Goal: Task Accomplishment & Management: Use online tool/utility

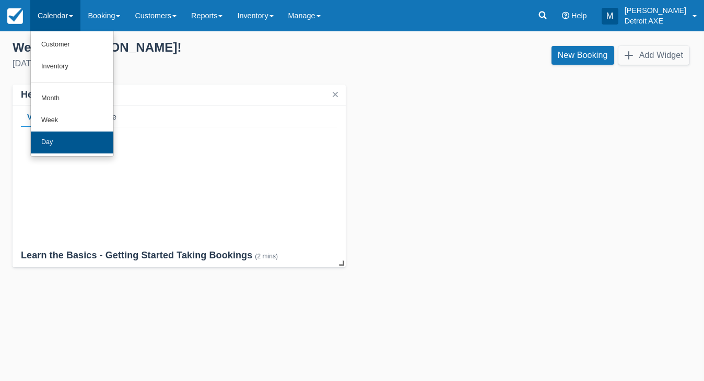
click at [67, 137] on link "Day" at bounding box center [72, 143] width 83 height 22
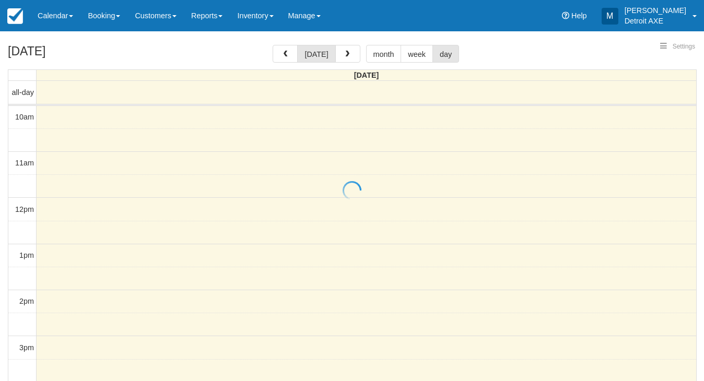
select select
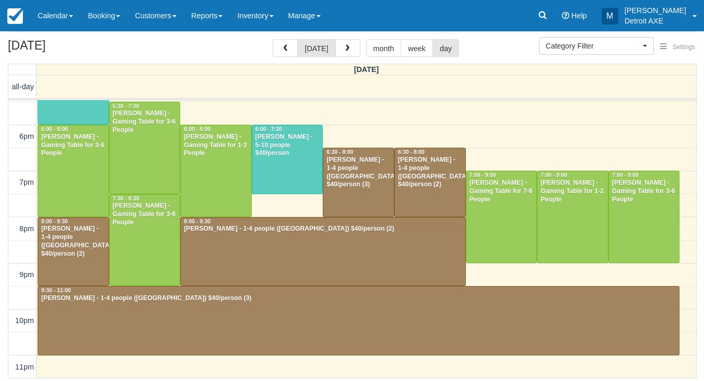
scroll to position [56, 0]
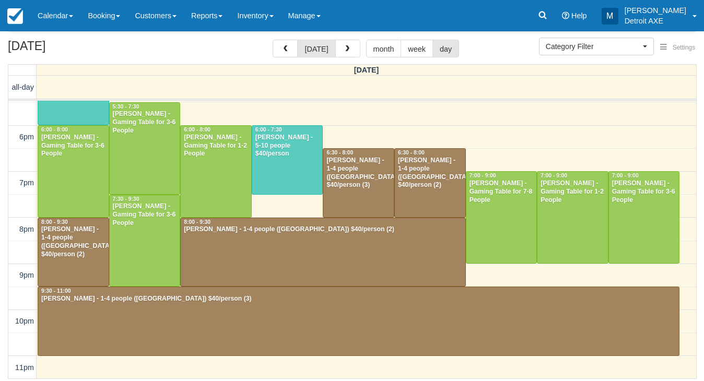
click at [80, 244] on div "Benjamin Tobin - 1-4 people (Shared Arena) $40/person (2)" at bounding box center [73, 242] width 65 height 33
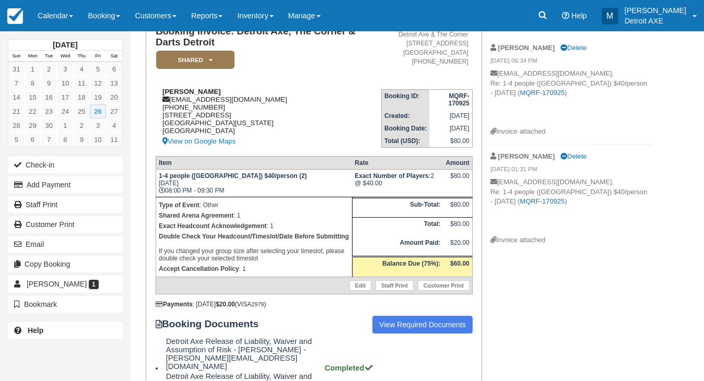
scroll to position [90, 0]
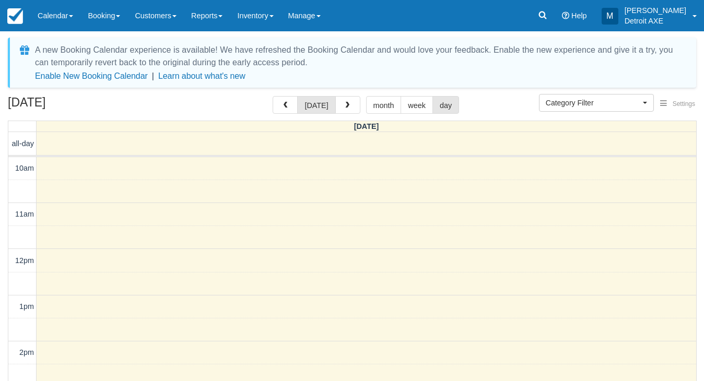
select select
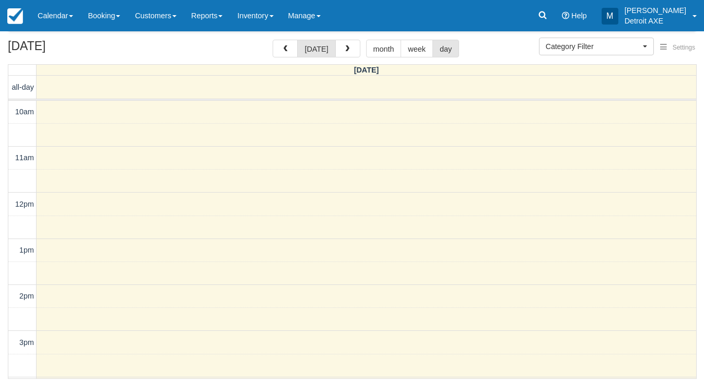
scroll to position [344, 0]
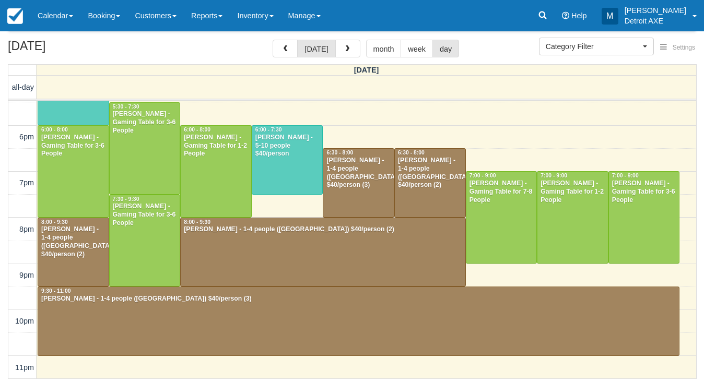
click at [344, 251] on div at bounding box center [323, 252] width 284 height 68
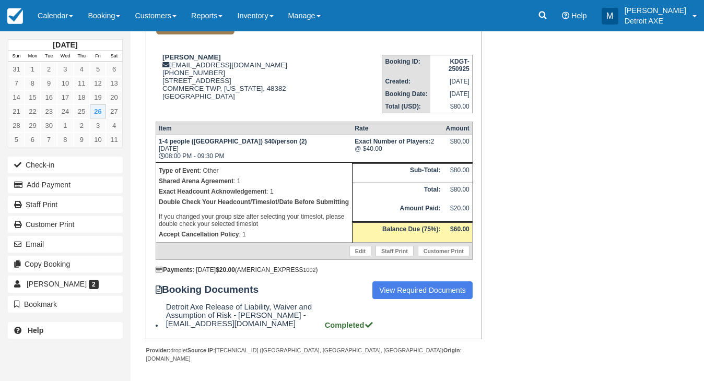
scroll to position [122, 0]
click at [65, 7] on link "Calendar" at bounding box center [55, 15] width 50 height 31
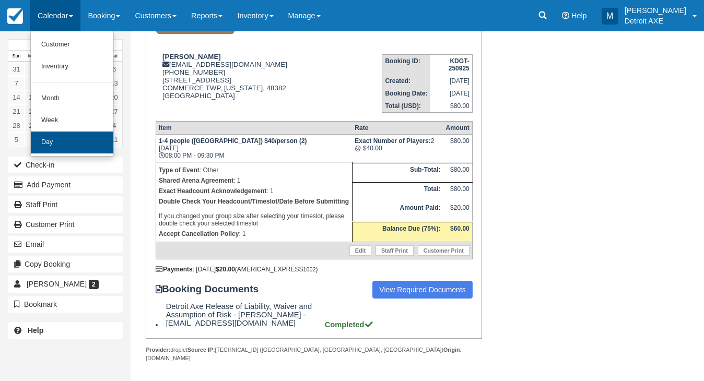
click at [79, 142] on link "Day" at bounding box center [72, 143] width 83 height 22
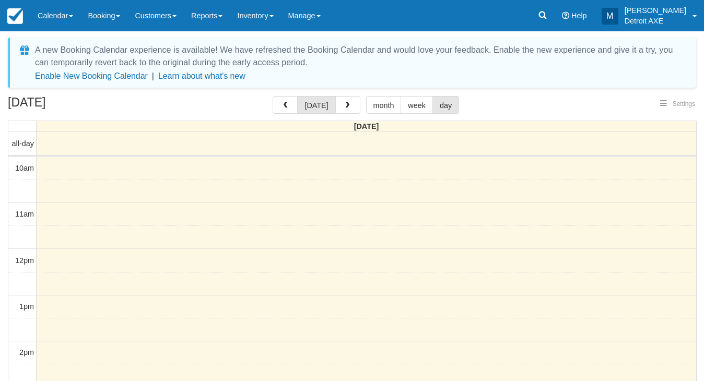
select select
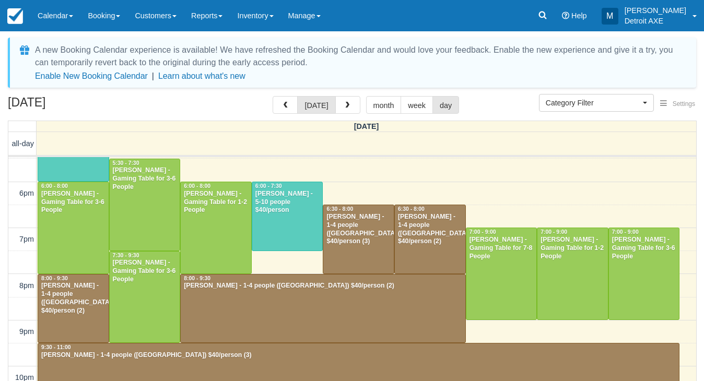
scroll to position [344, 0]
click at [223, 353] on div "[PERSON_NAME] - 1-4 people ([GEOGRAPHIC_DATA]) $40/person (3)" at bounding box center [359, 356] width 636 height 8
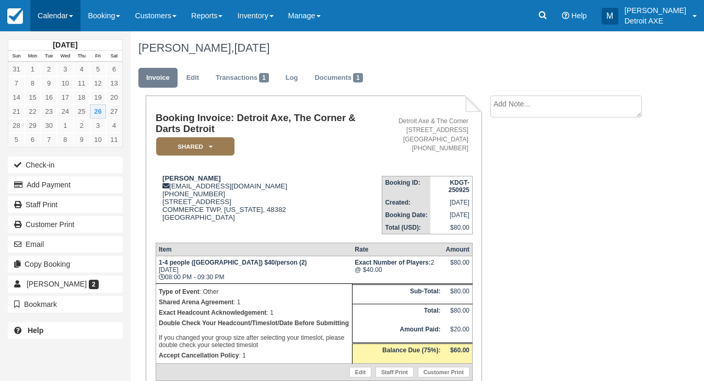
click at [74, 6] on link "Calendar" at bounding box center [55, 15] width 50 height 31
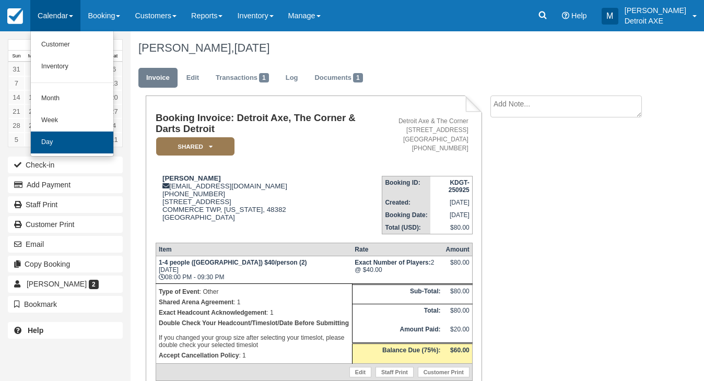
click at [92, 141] on link "Day" at bounding box center [72, 143] width 83 height 22
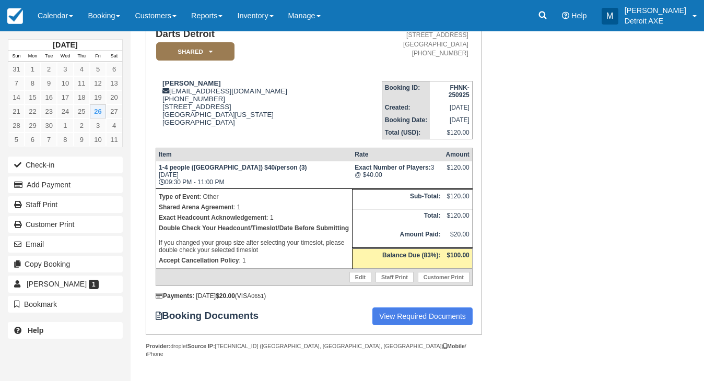
scroll to position [95, 0]
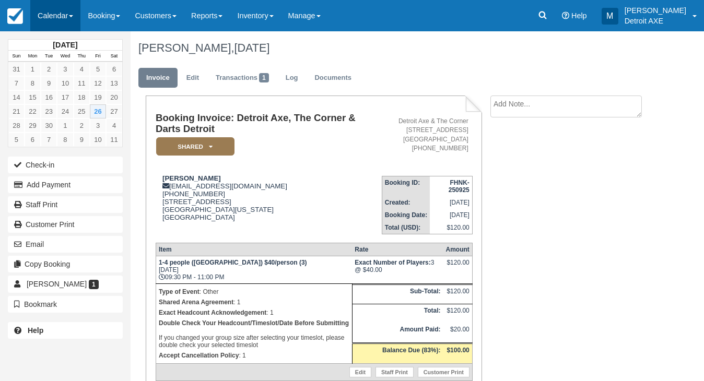
click at [61, 26] on link "Calendar" at bounding box center [55, 15] width 50 height 31
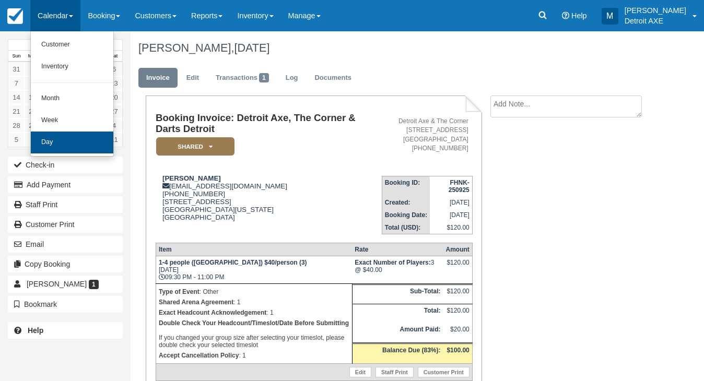
click at [53, 140] on link "Day" at bounding box center [72, 143] width 83 height 22
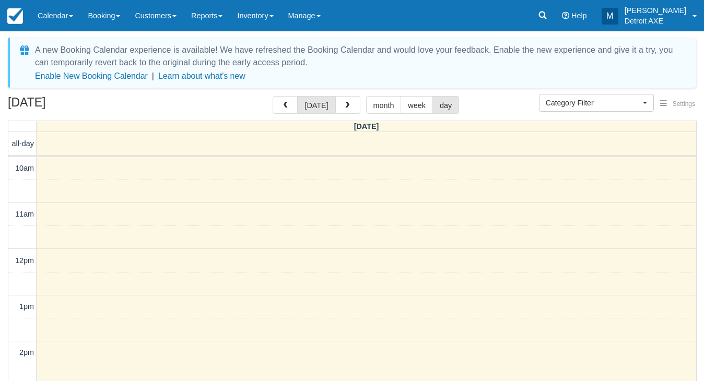
select select
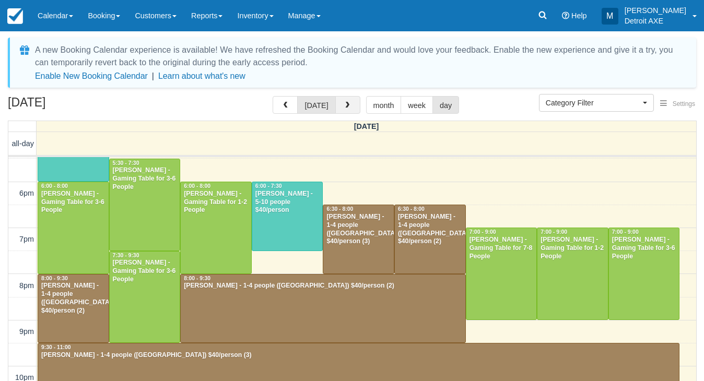
click at [344, 106] on span "button" at bounding box center [347, 105] width 7 height 7
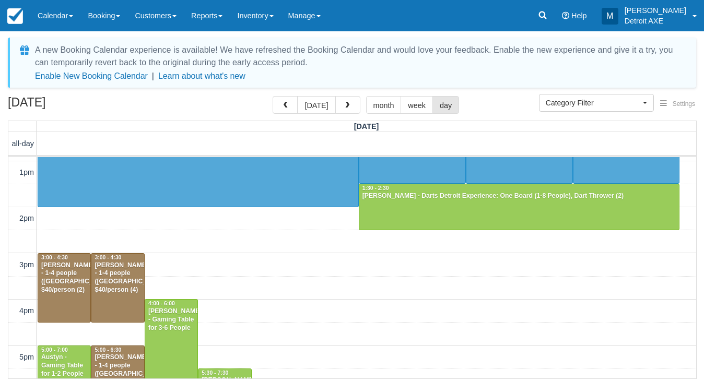
scroll to position [131, 0]
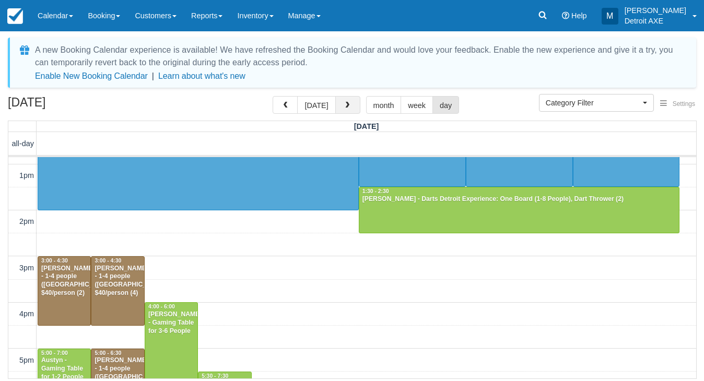
click at [348, 109] on span "button" at bounding box center [347, 105] width 7 height 7
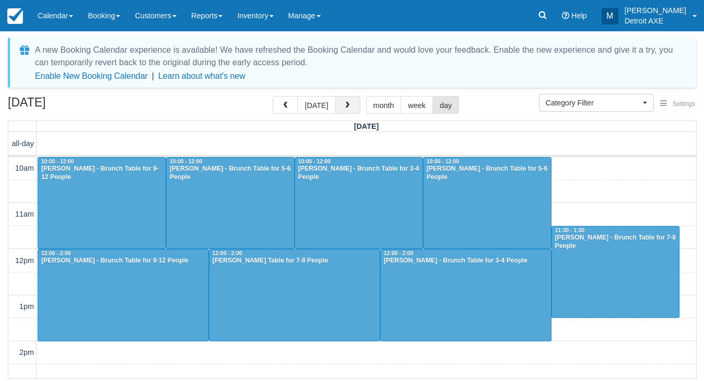
click at [344, 103] on span "button" at bounding box center [347, 105] width 7 height 7
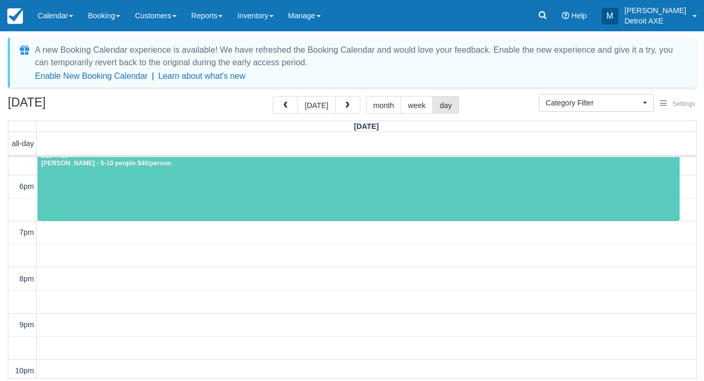
scroll to position [323, 0]
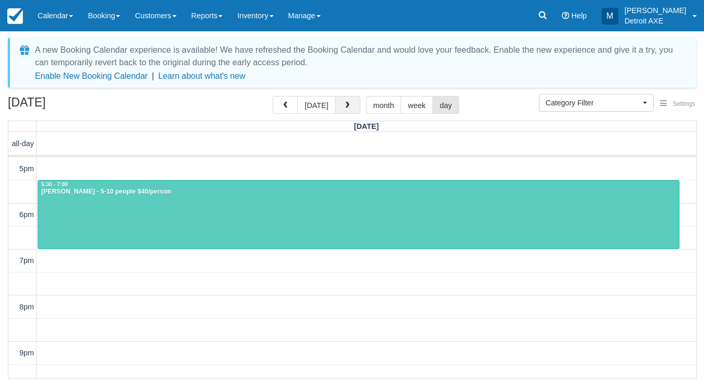
click at [338, 104] on button "button" at bounding box center [347, 105] width 25 height 18
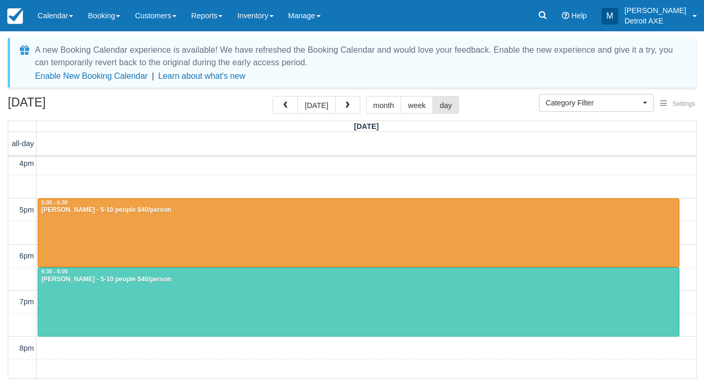
scroll to position [277, 0]
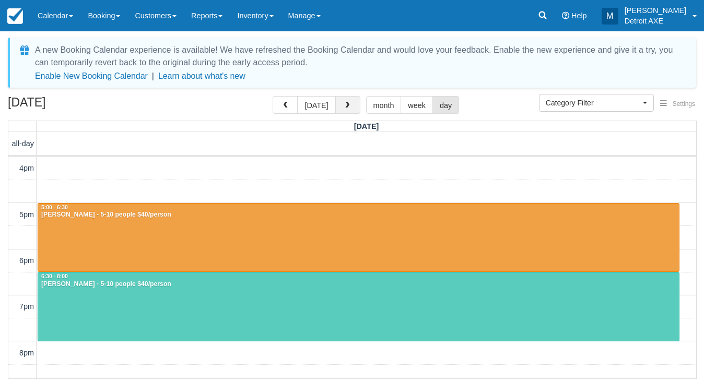
click at [344, 102] on span "button" at bounding box center [347, 105] width 7 height 7
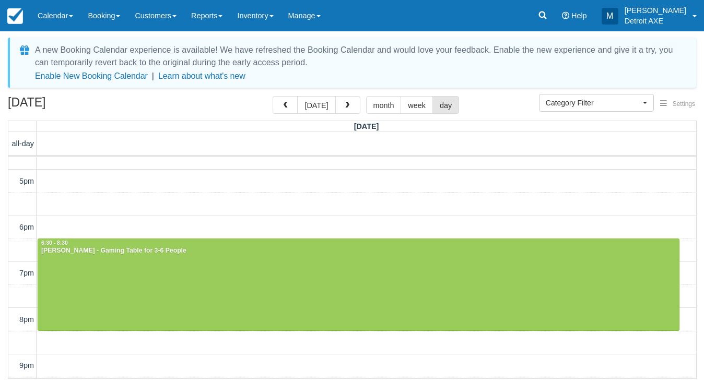
scroll to position [310, 0]
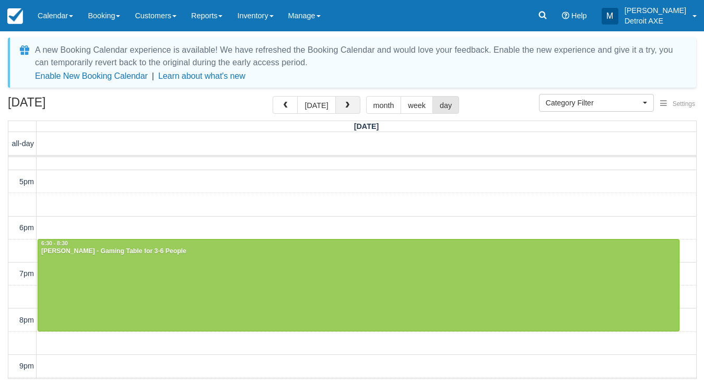
click at [348, 109] on span "button" at bounding box center [347, 105] width 7 height 7
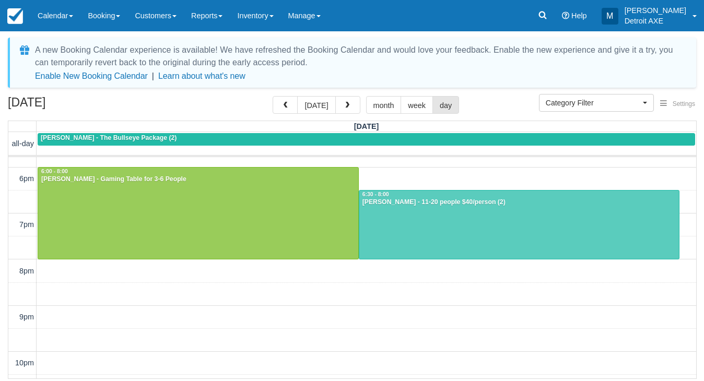
scroll to position [348, 0]
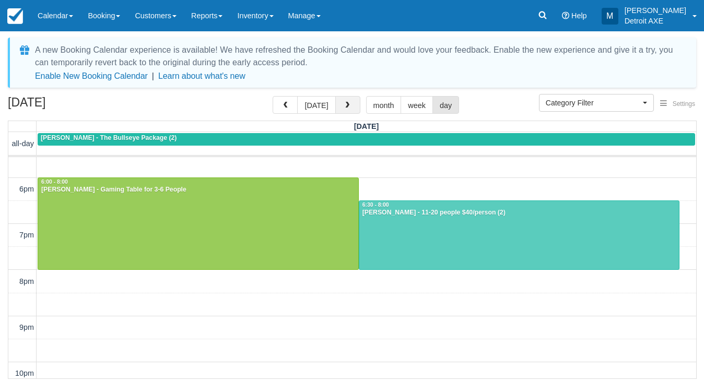
click at [350, 108] on button "button" at bounding box center [347, 105] width 25 height 18
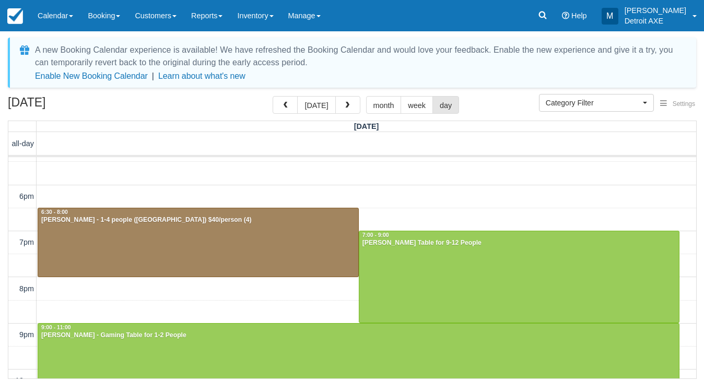
scroll to position [340, 0]
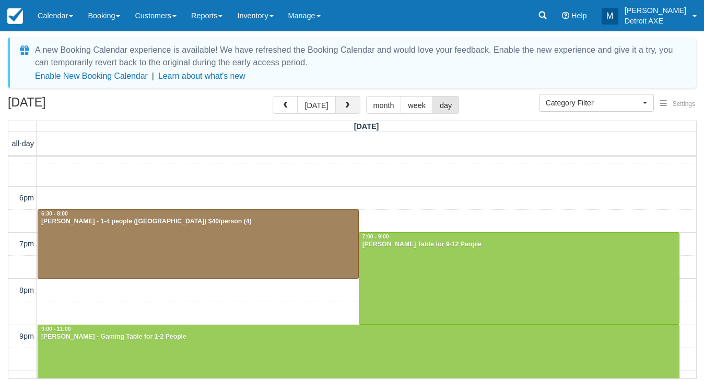
click at [344, 107] on span "button" at bounding box center [347, 105] width 7 height 7
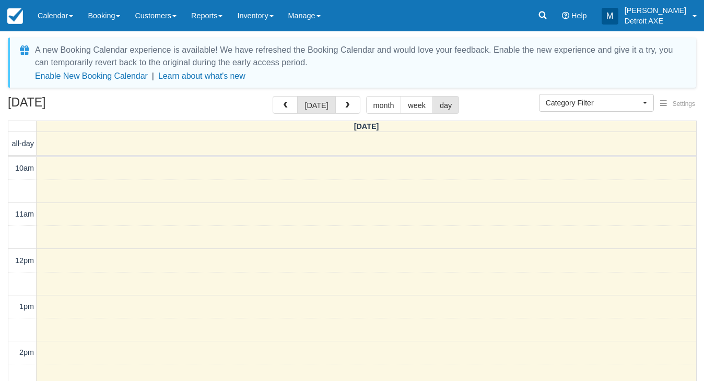
select select
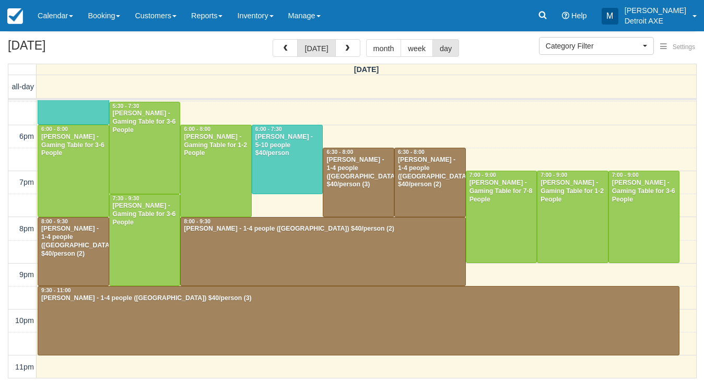
scroll to position [57, 0]
click at [243, 319] on div at bounding box center [358, 321] width 641 height 68
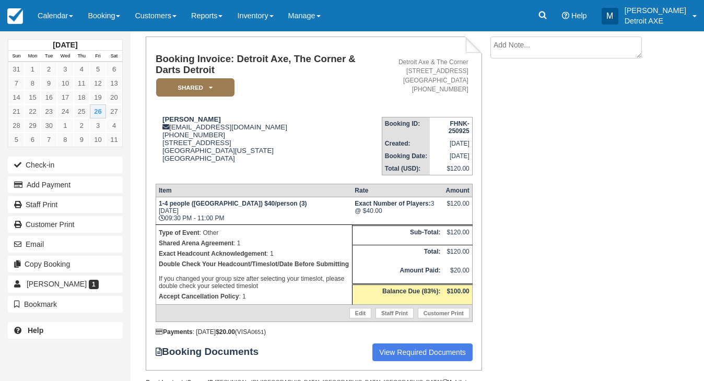
scroll to position [69, 0]
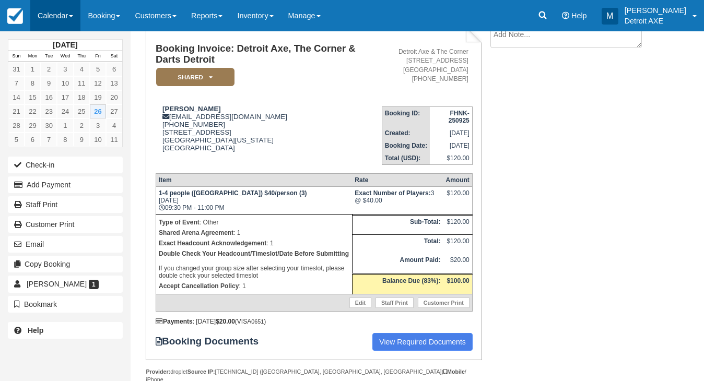
click at [66, 21] on link "Calendar" at bounding box center [55, 15] width 50 height 31
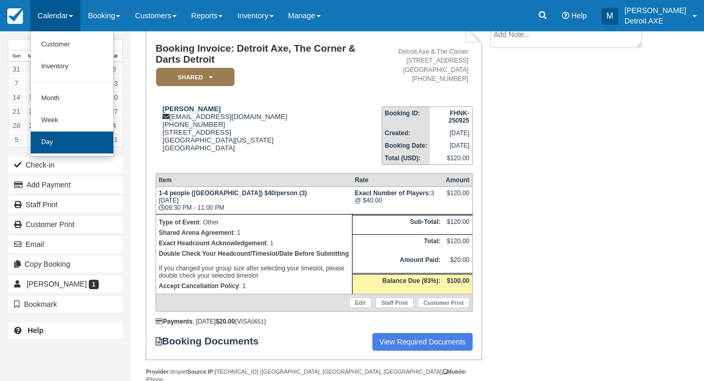
click at [80, 147] on link "Day" at bounding box center [72, 143] width 83 height 22
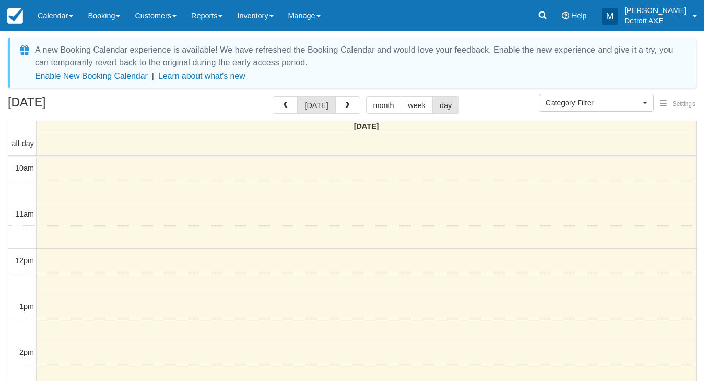
select select
